Goal: Task Accomplishment & Management: Use online tool/utility

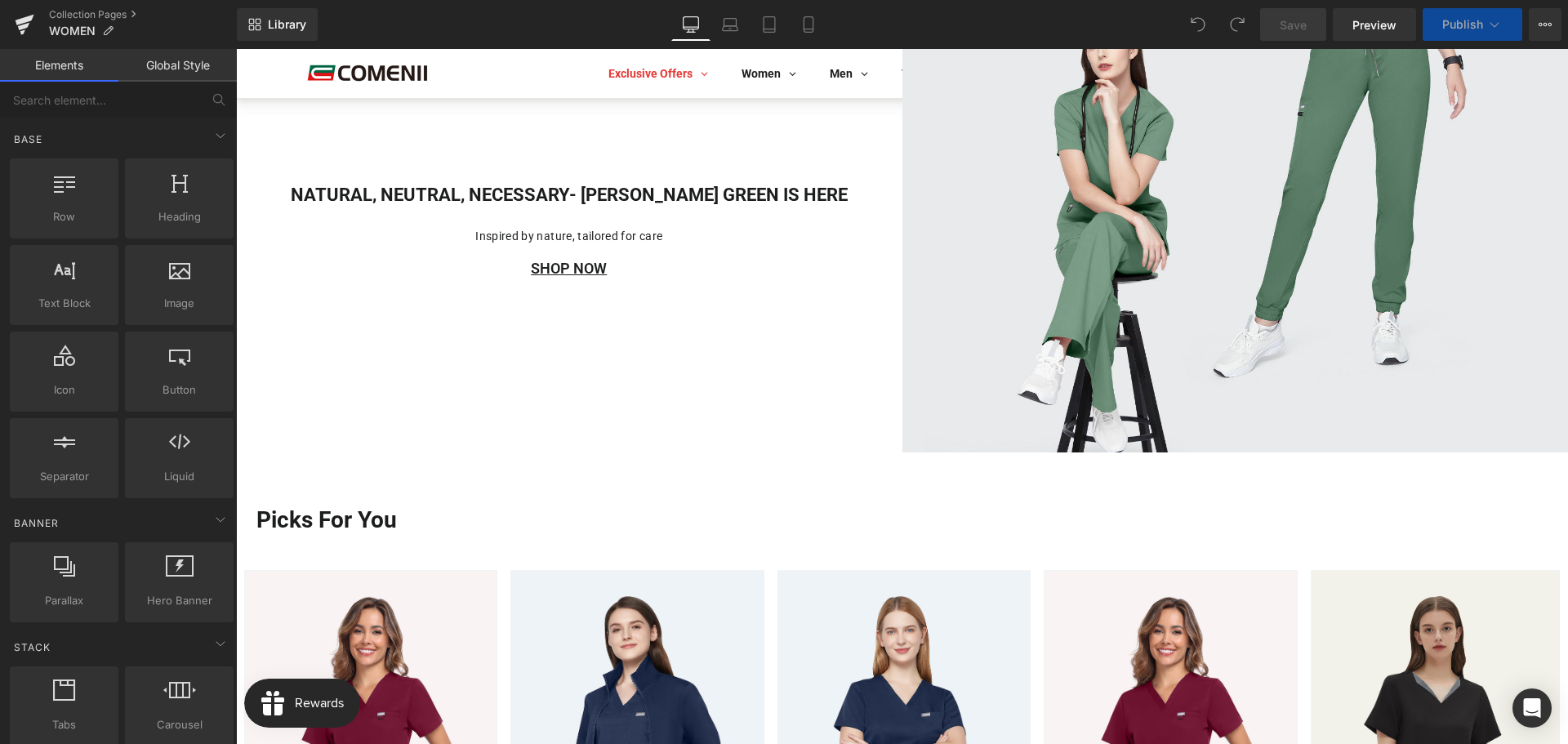
scroll to position [3227, 0]
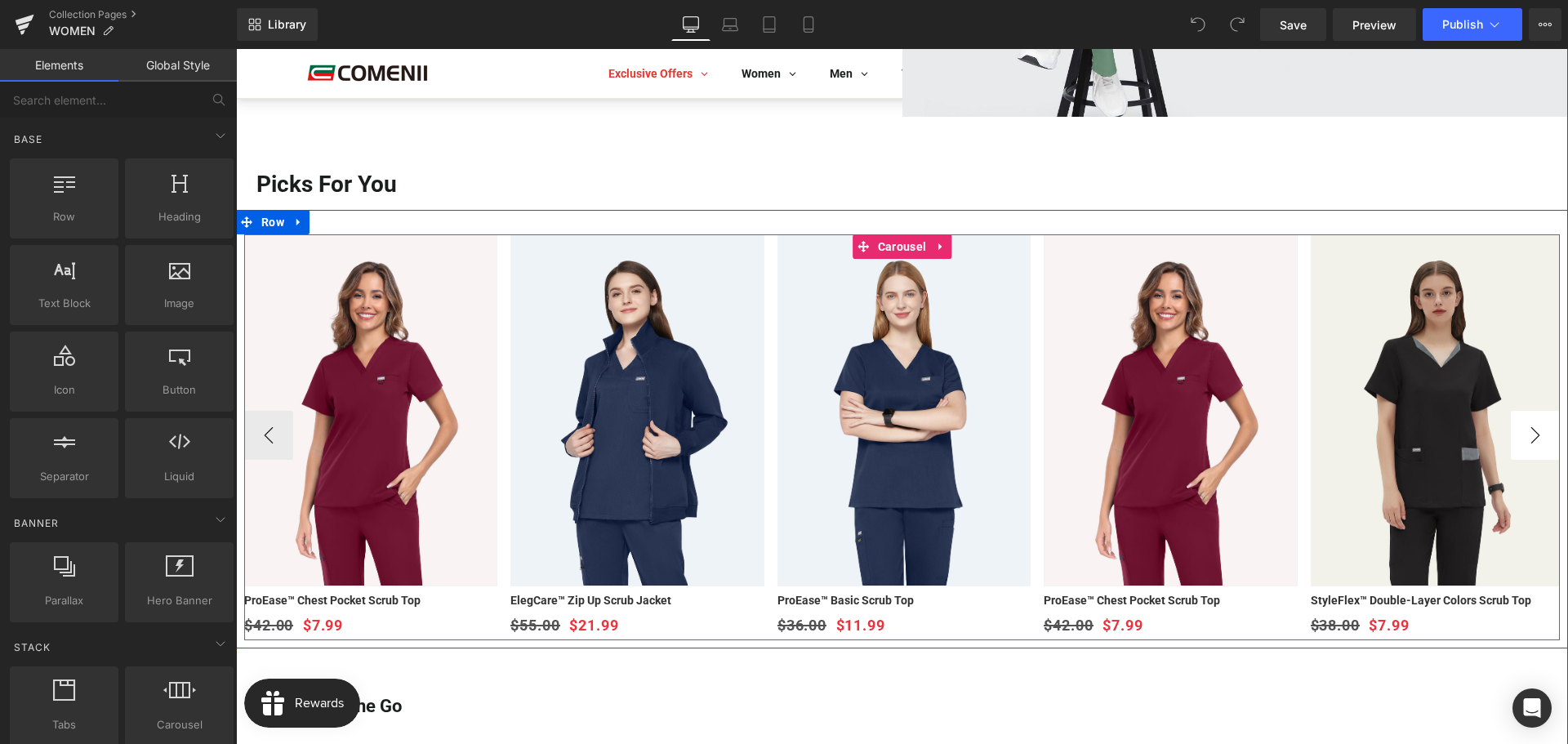
click at [1519, 430] on button "›" at bounding box center [1535, 435] width 49 height 49
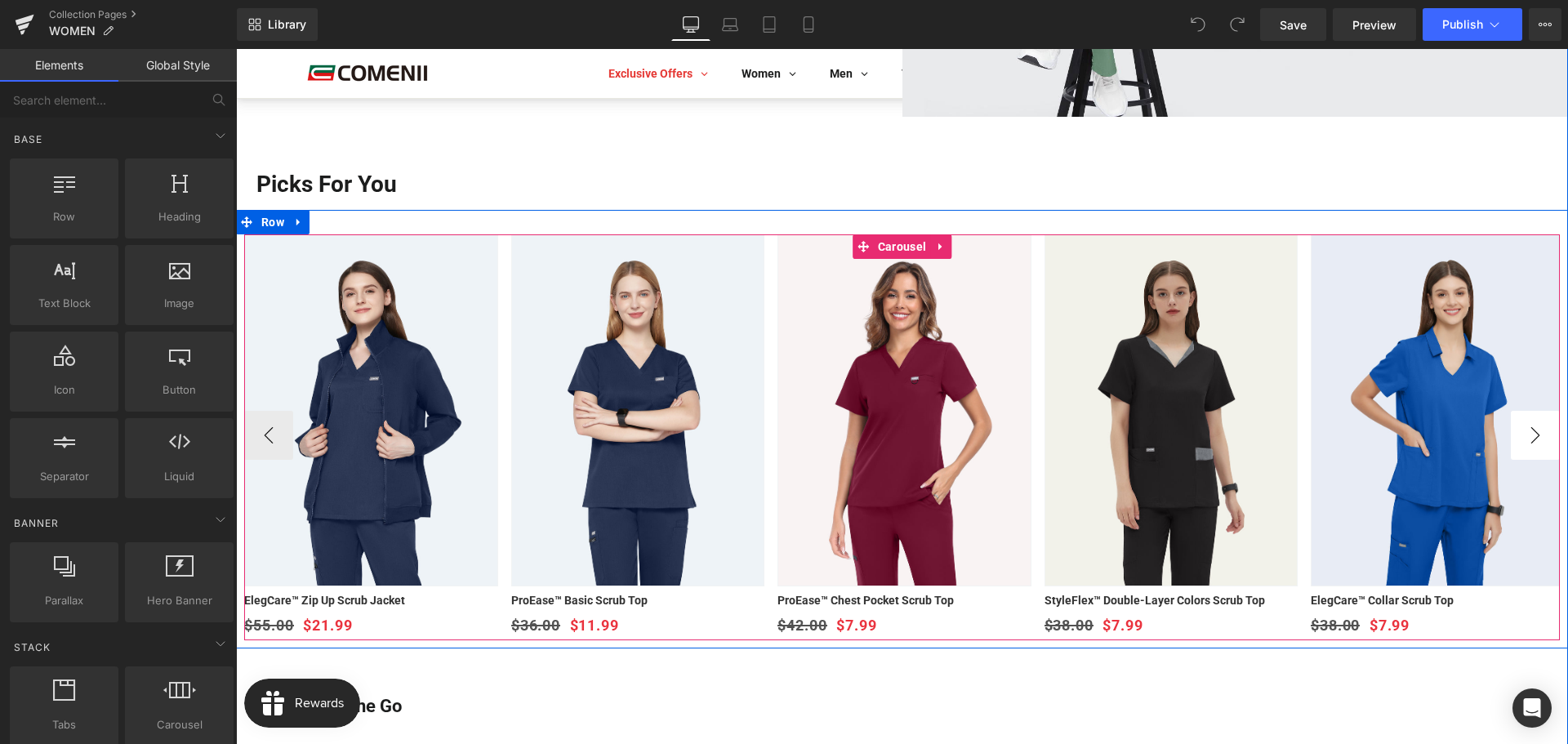
click at [1519, 430] on button "›" at bounding box center [1535, 435] width 49 height 49
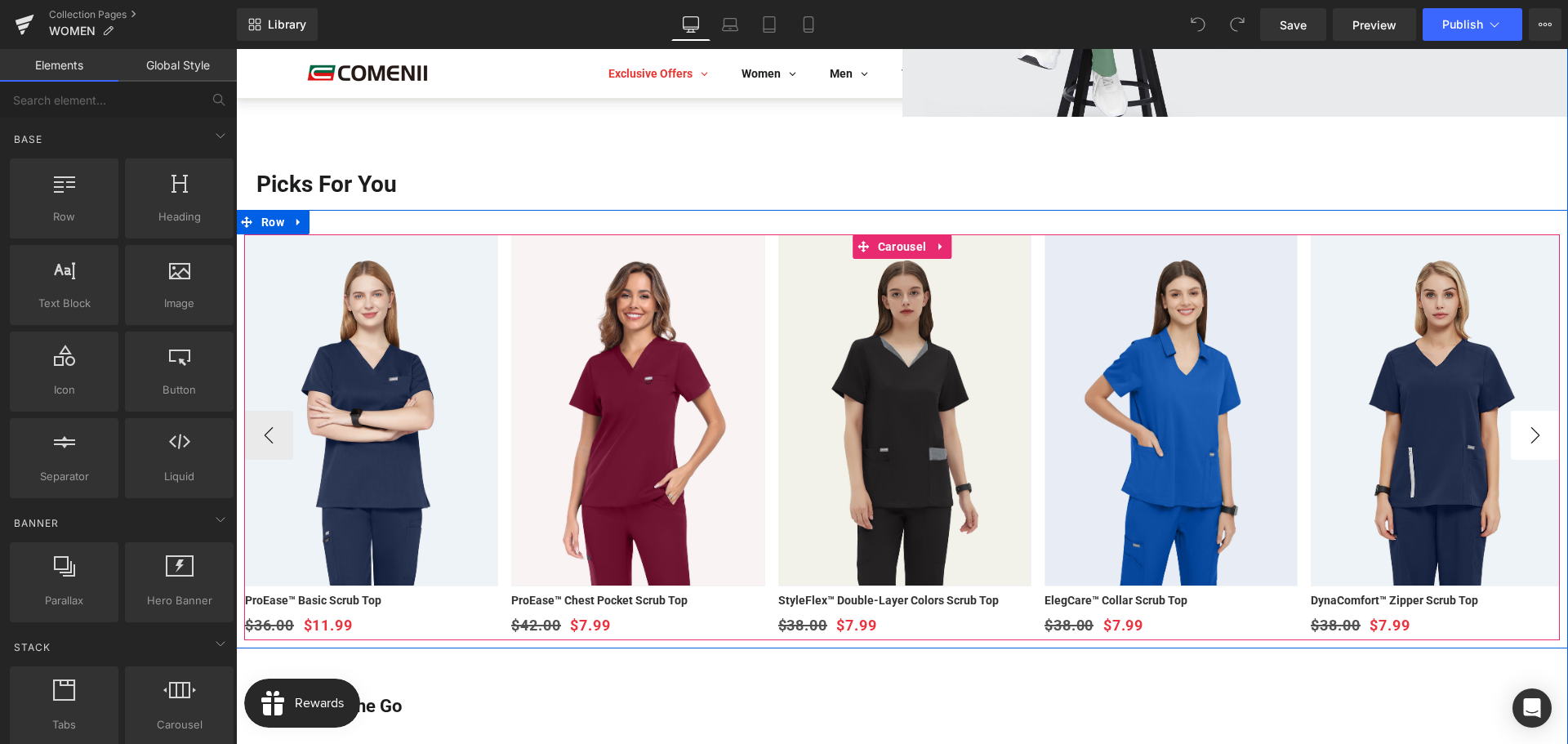
click at [1519, 430] on button "›" at bounding box center [1535, 435] width 49 height 49
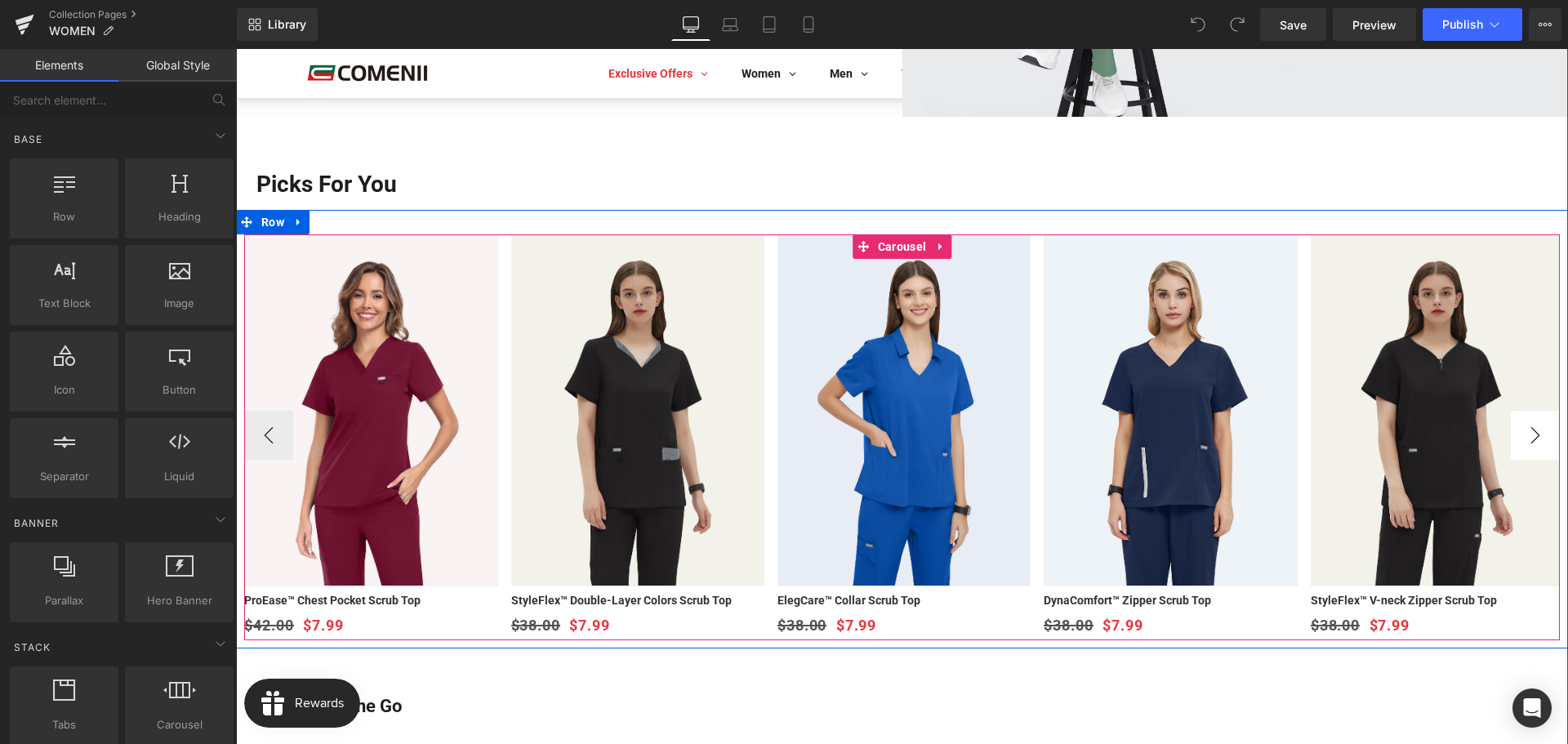
click at [1519, 430] on button "›" at bounding box center [1535, 435] width 49 height 49
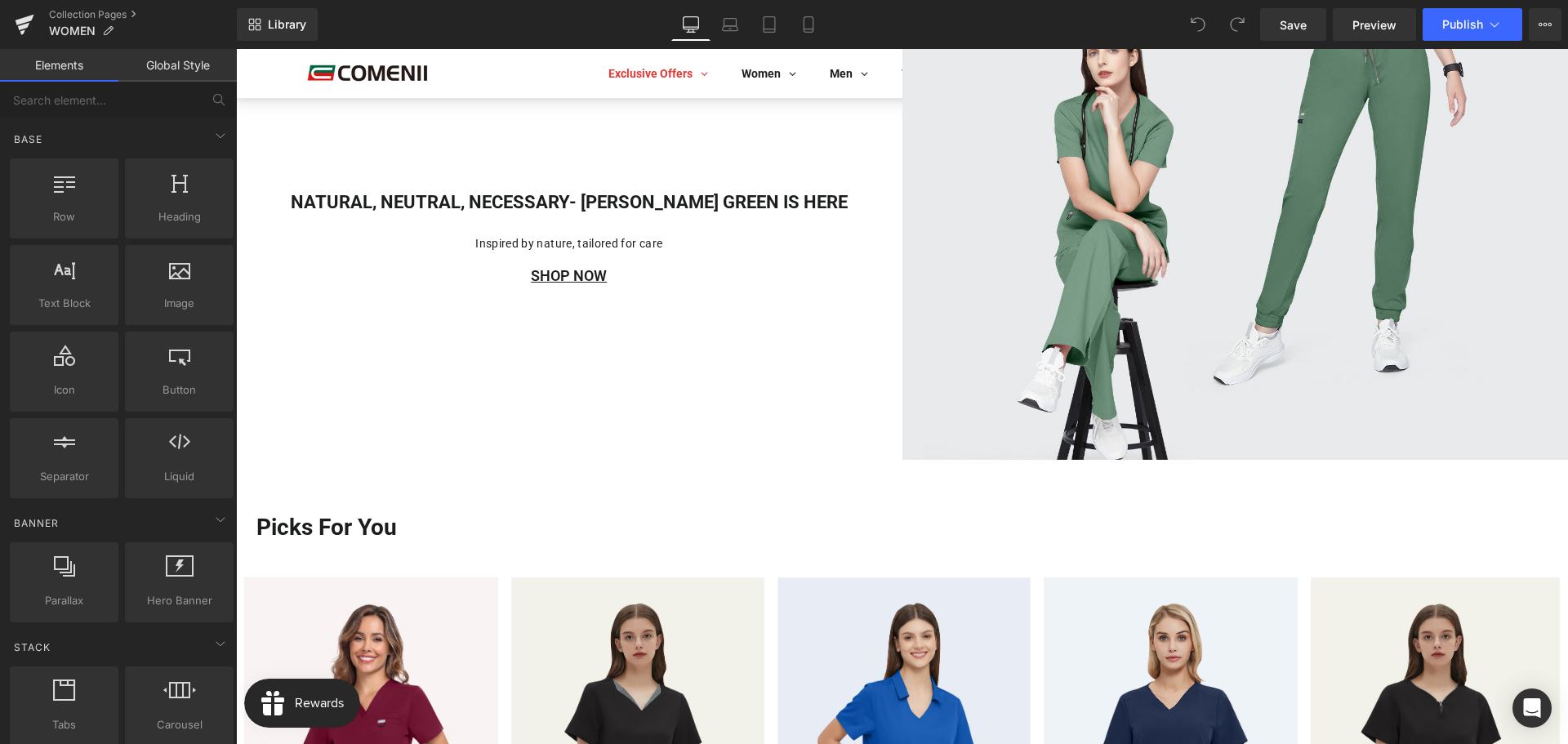
scroll to position [3063, 0]
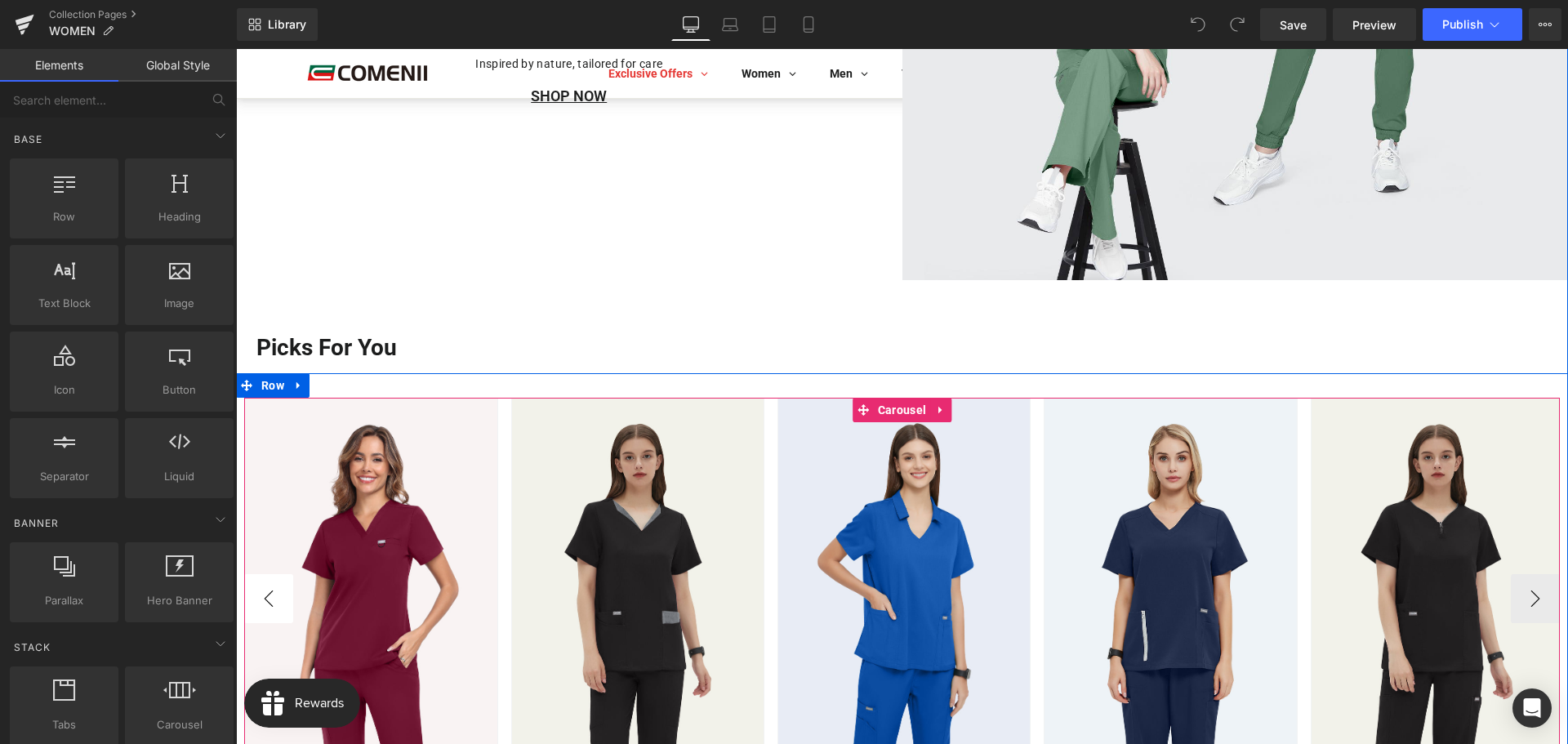
click at [259, 598] on button "‹" at bounding box center [268, 598] width 49 height 49
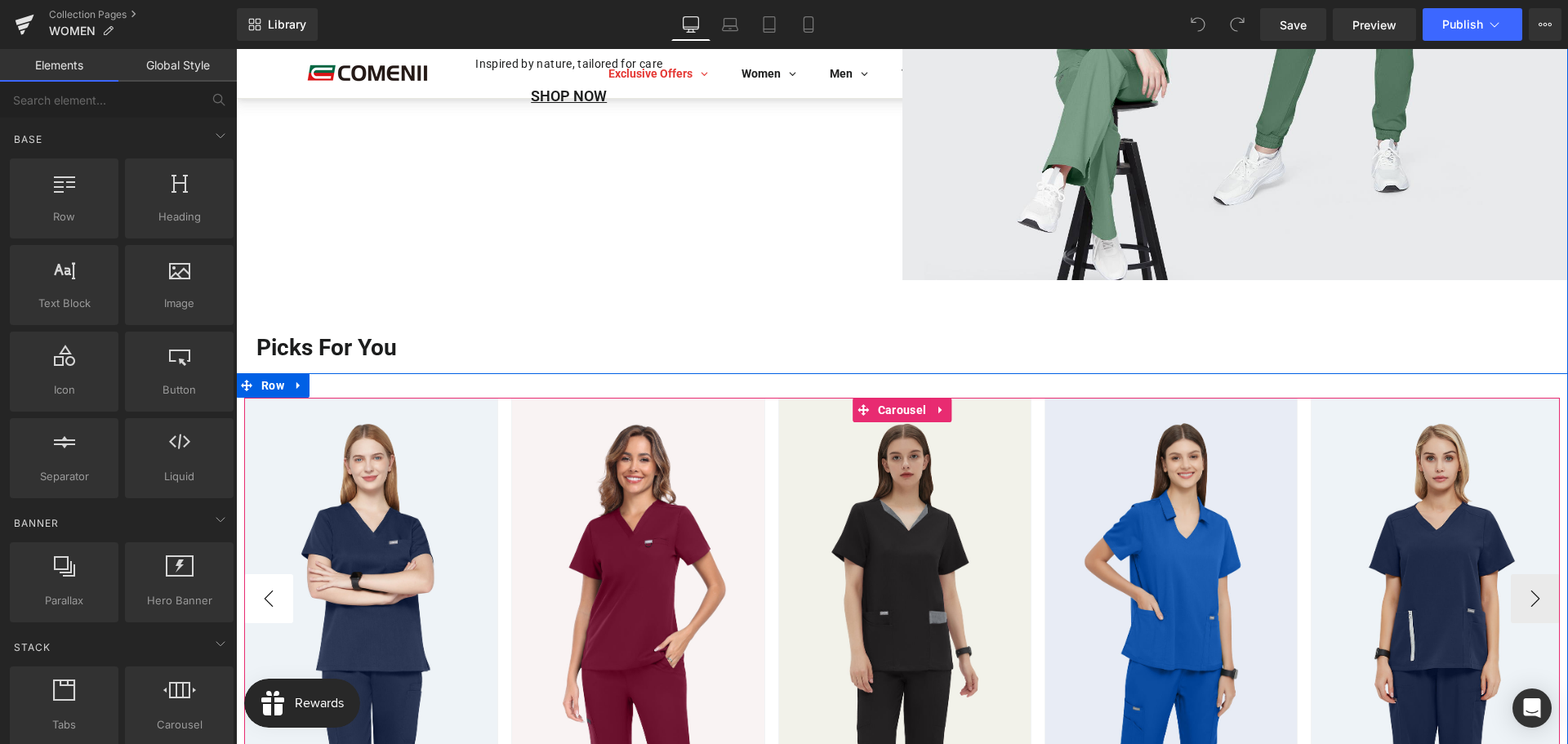
click at [259, 598] on button "‹" at bounding box center [268, 598] width 49 height 49
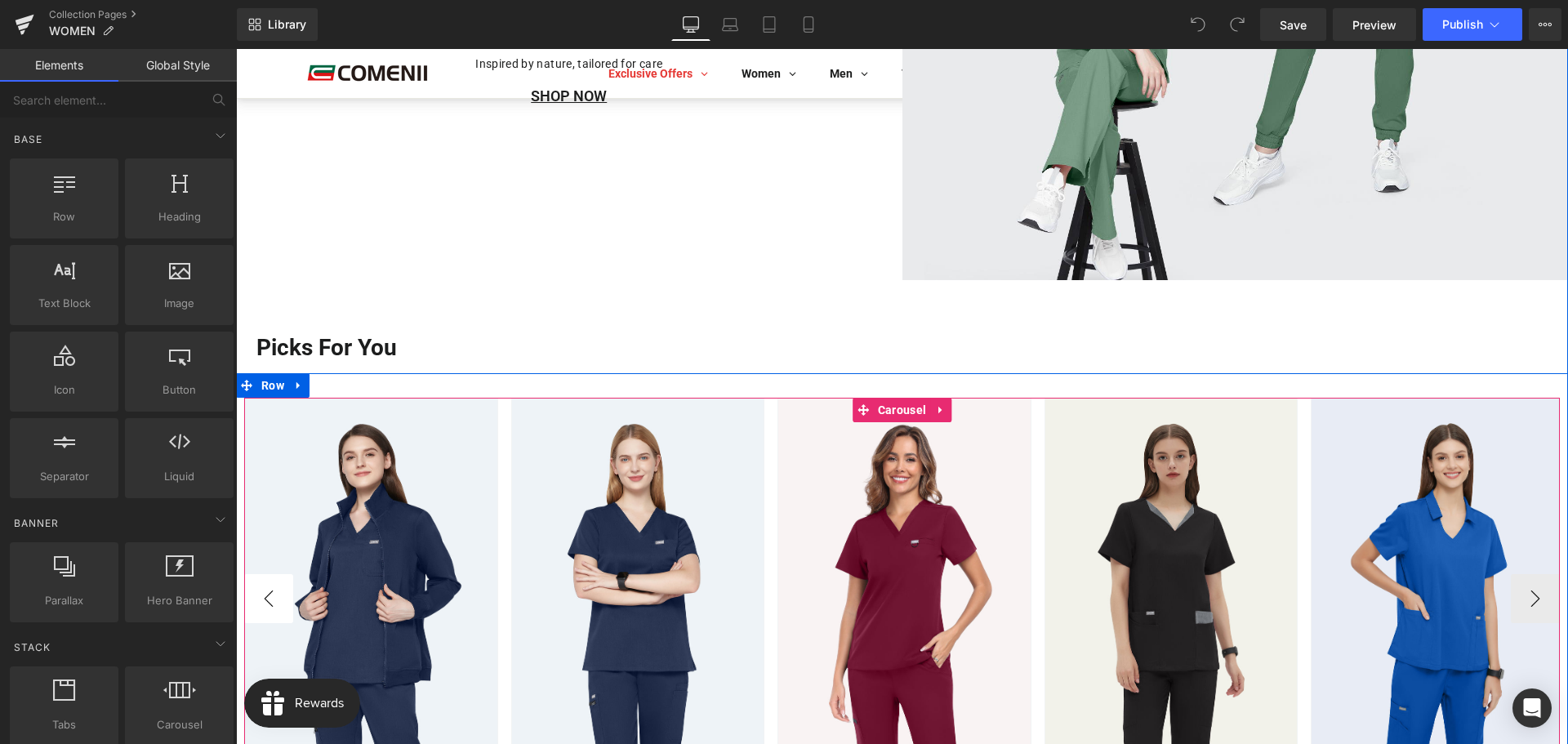
click at [273, 593] on button "‹" at bounding box center [268, 598] width 49 height 49
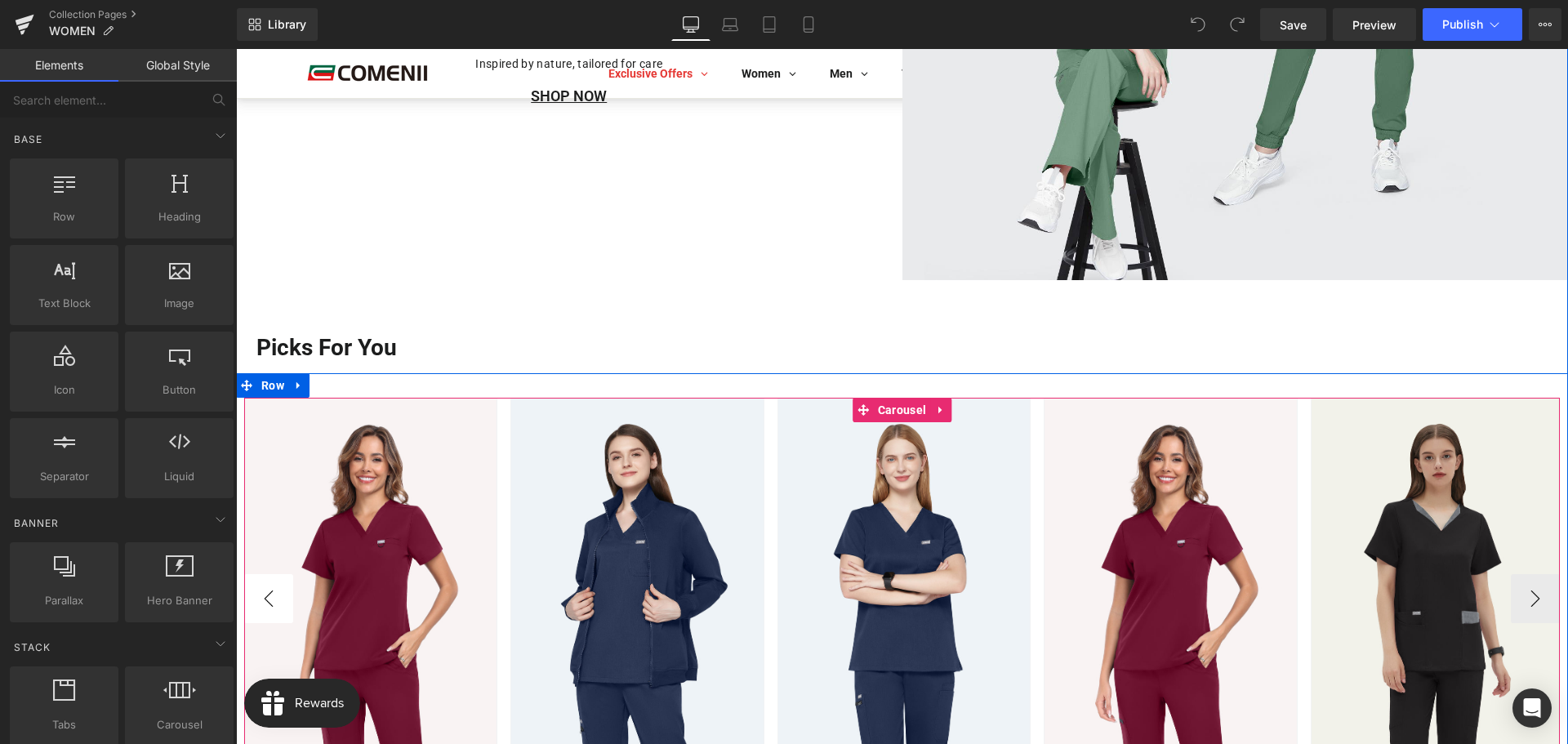
click at [273, 593] on button "‹" at bounding box center [268, 598] width 49 height 49
click at [1159, 434] on span "Product" at bounding box center [1170, 436] width 51 height 25
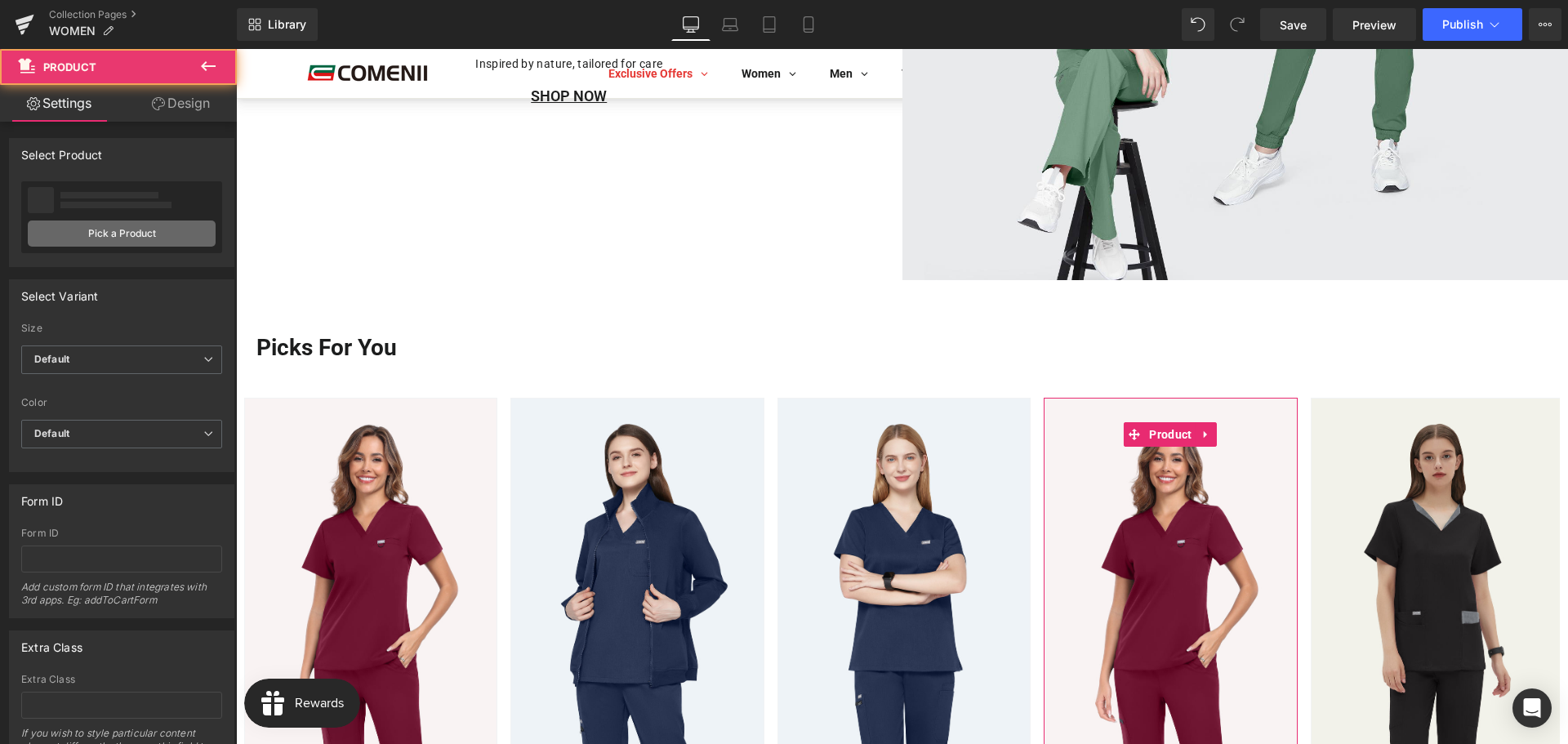
click at [124, 232] on link "Pick a Product" at bounding box center [121, 233] width 188 height 26
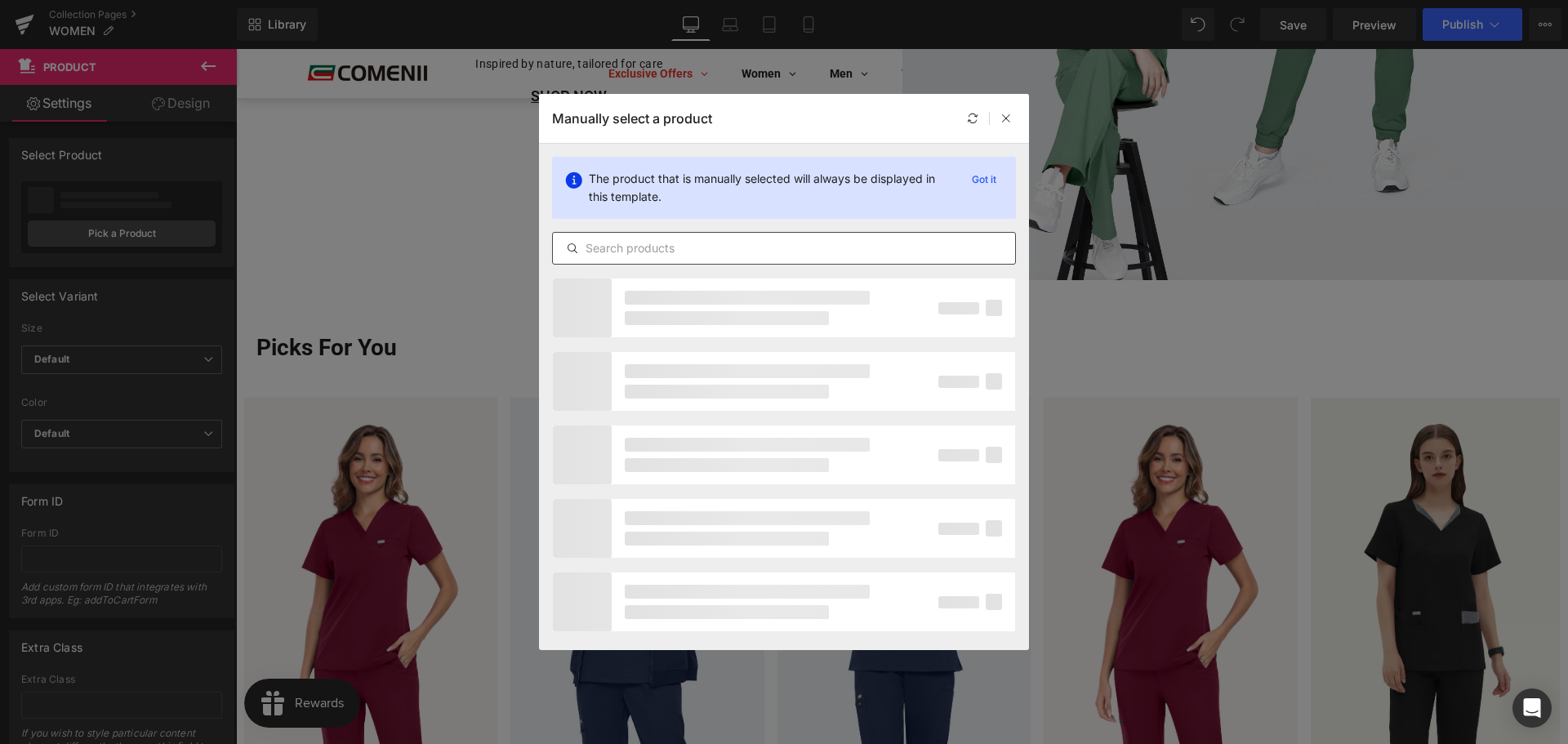
click at [690, 242] on input "text" at bounding box center [784, 248] width 462 height 20
paste input "ProEase™ Collar Scrub Top"
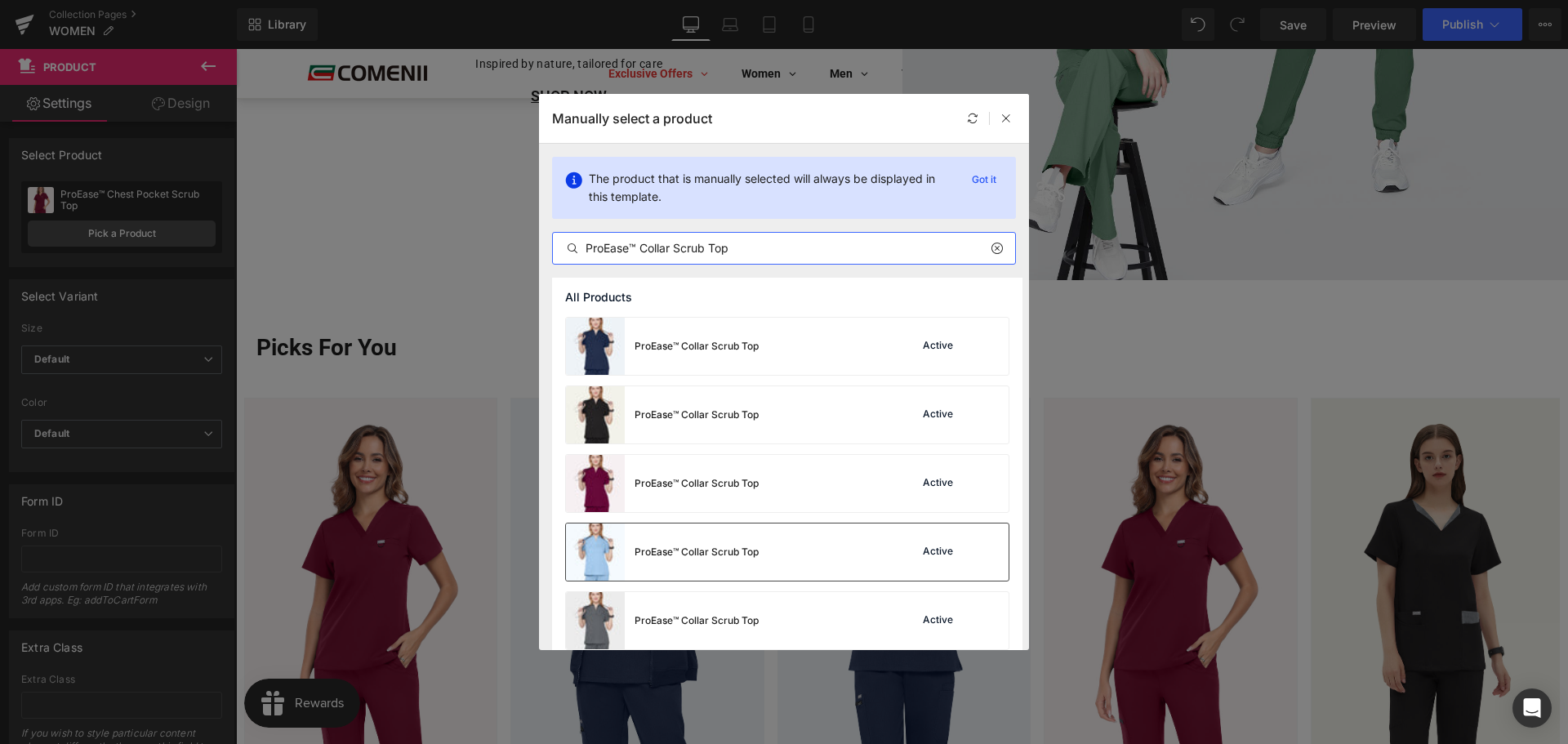
type input "ProEase™ Collar Scrub Top"
click at [750, 548] on div "ProEase™ Collar Scrub Top" at bounding box center [697, 552] width 124 height 15
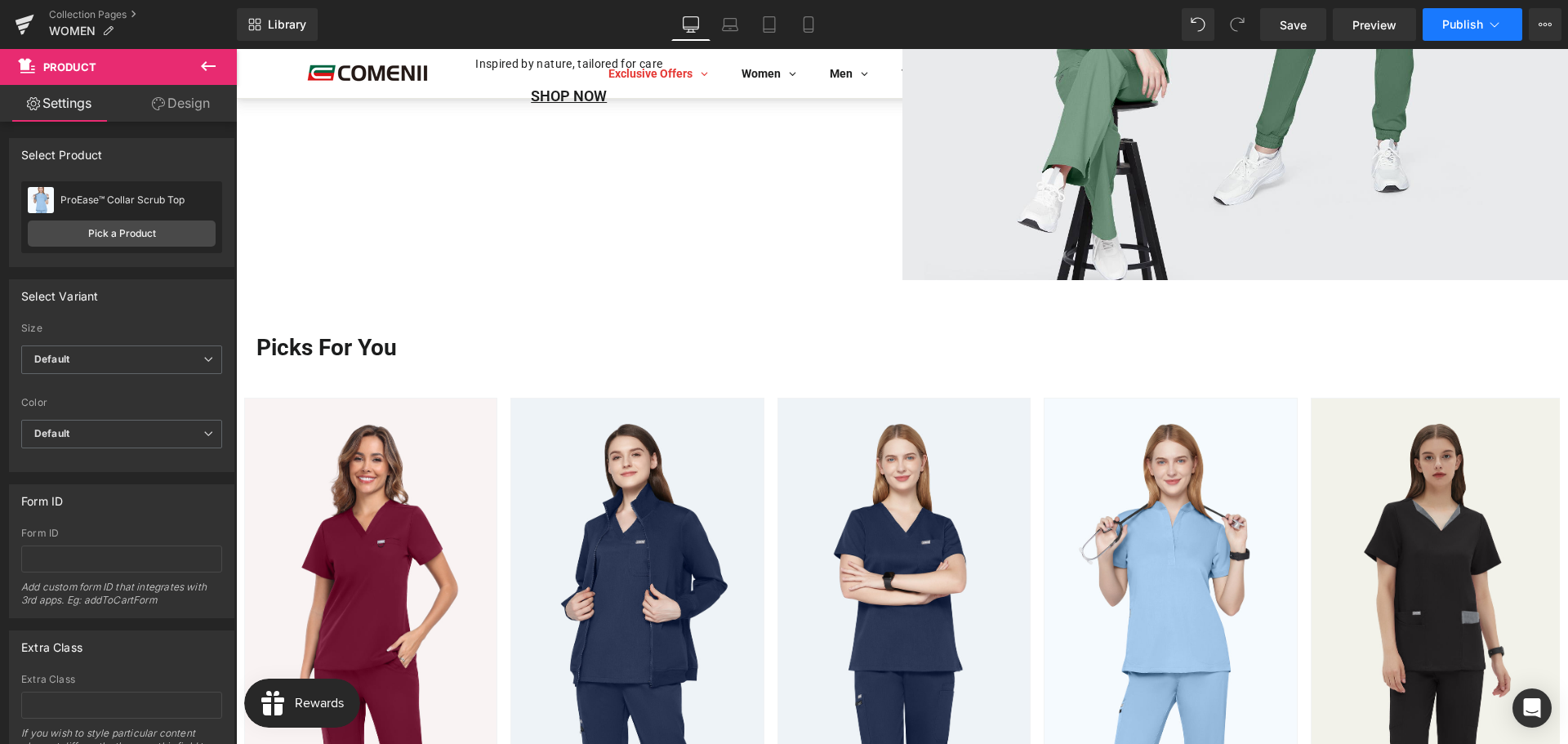
click at [1458, 18] on span "Publish" at bounding box center [1463, 24] width 41 height 13
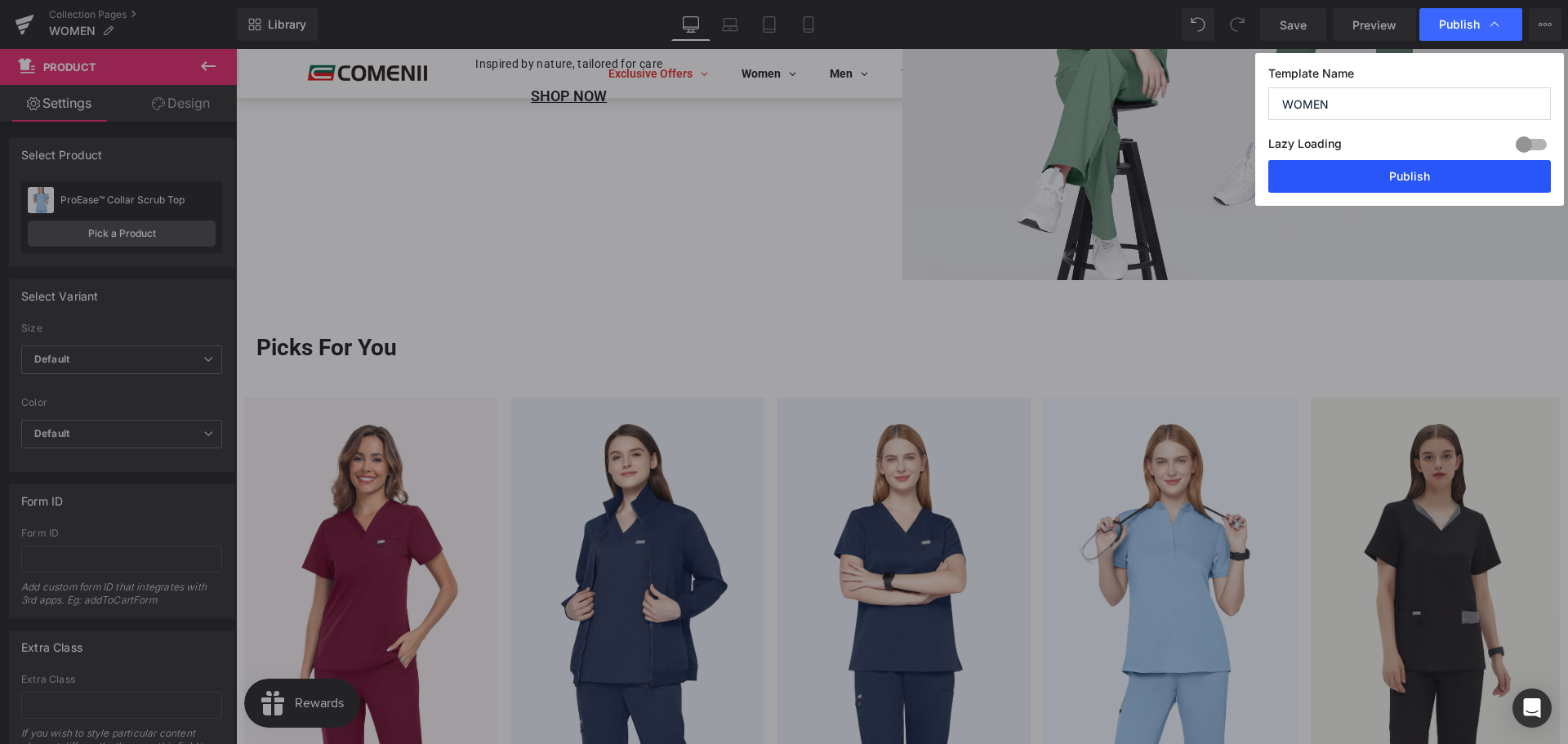
click at [1413, 175] on button "Publish" at bounding box center [1410, 176] width 283 height 33
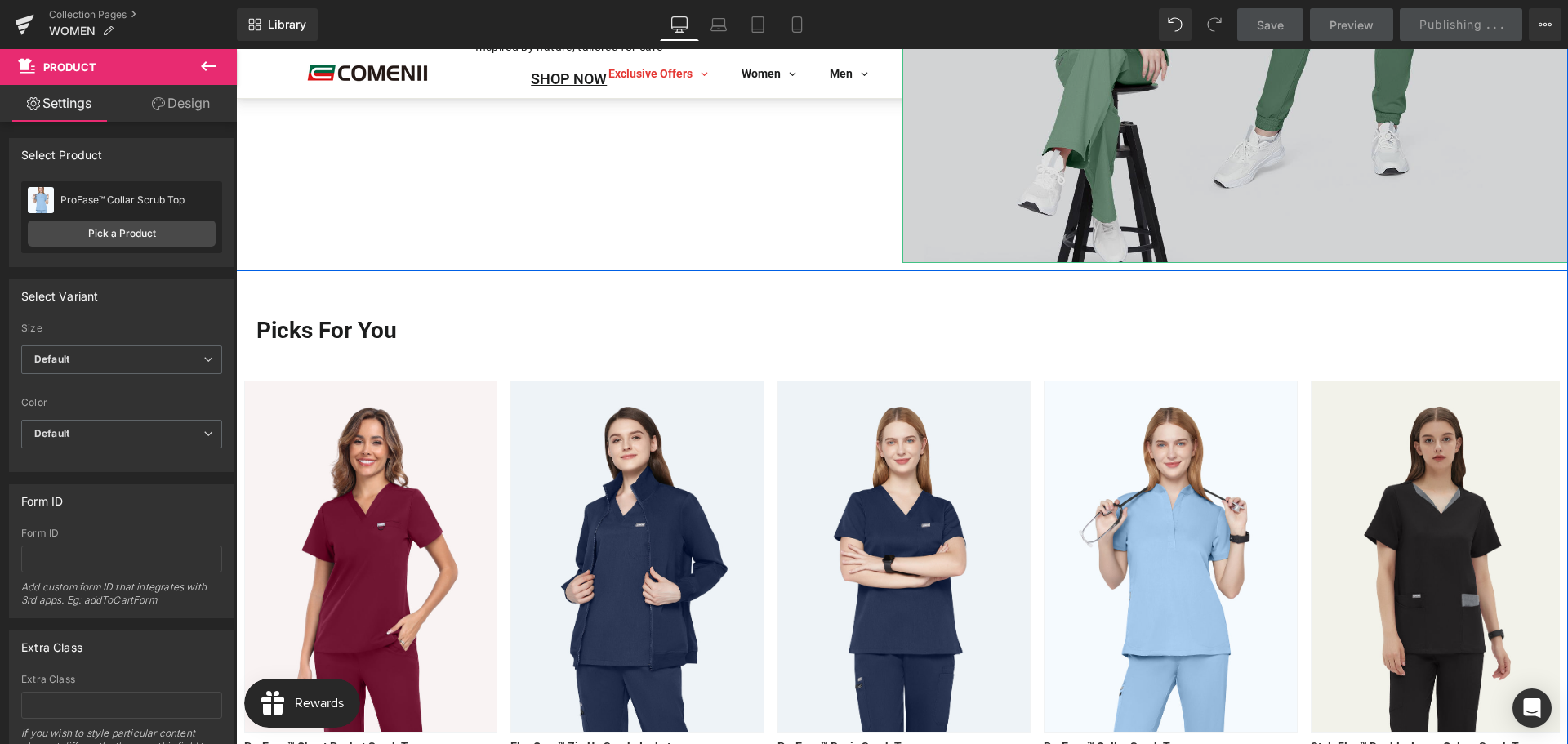
scroll to position [3145, 0]
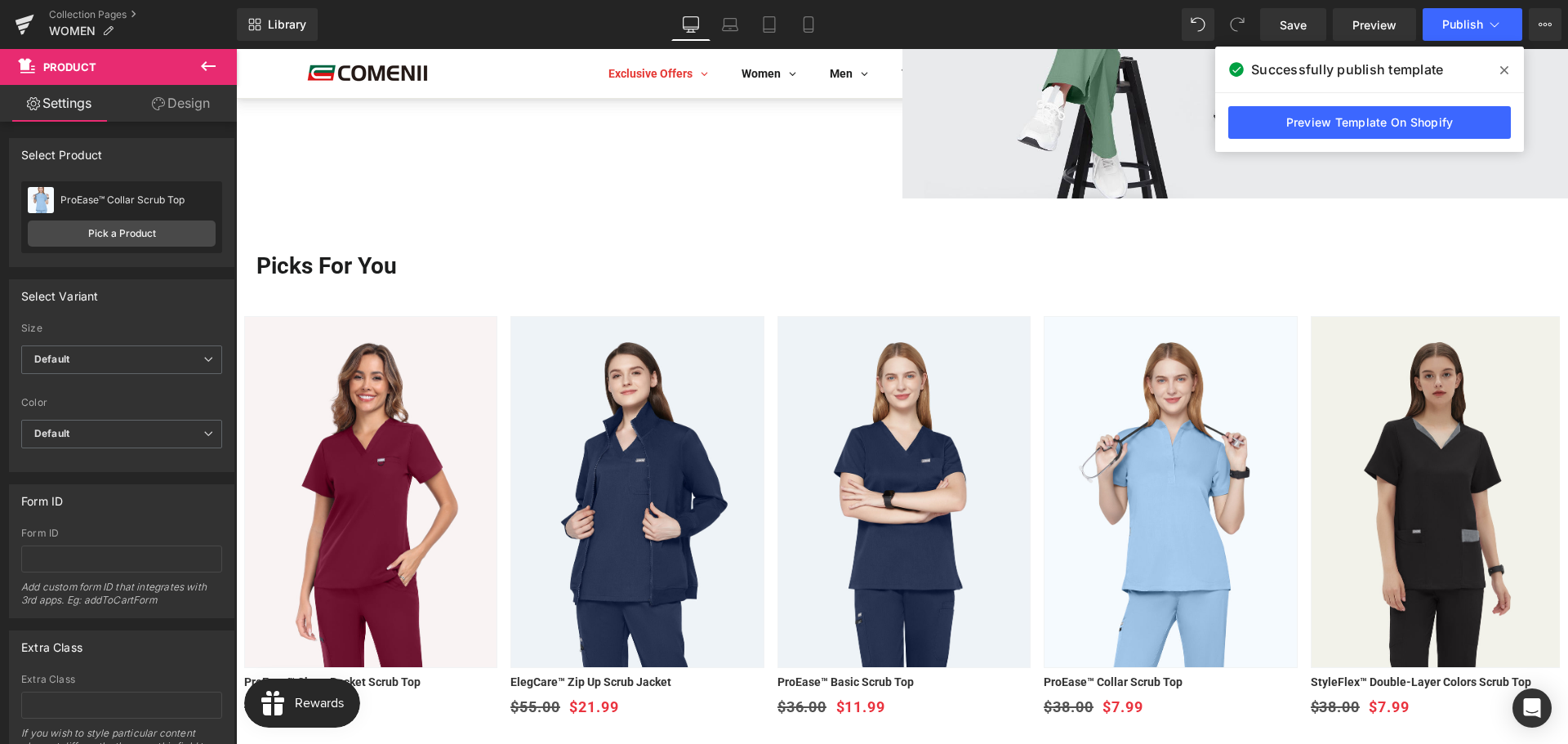
click at [1509, 68] on span at bounding box center [1504, 69] width 26 height 26
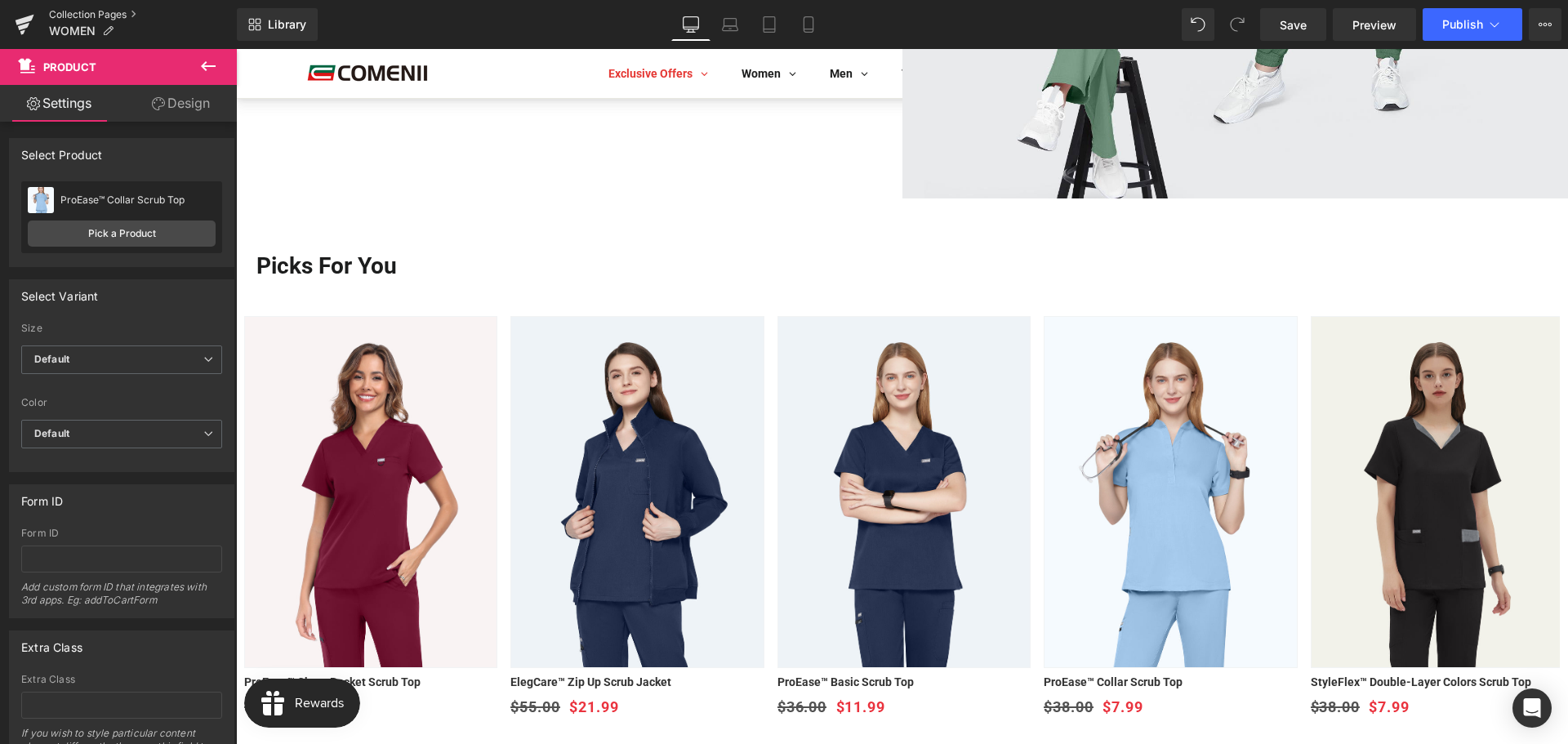
click at [75, 14] on link "Collection Pages" at bounding box center [142, 14] width 188 height 13
